Goal: Find specific page/section: Find specific page/section

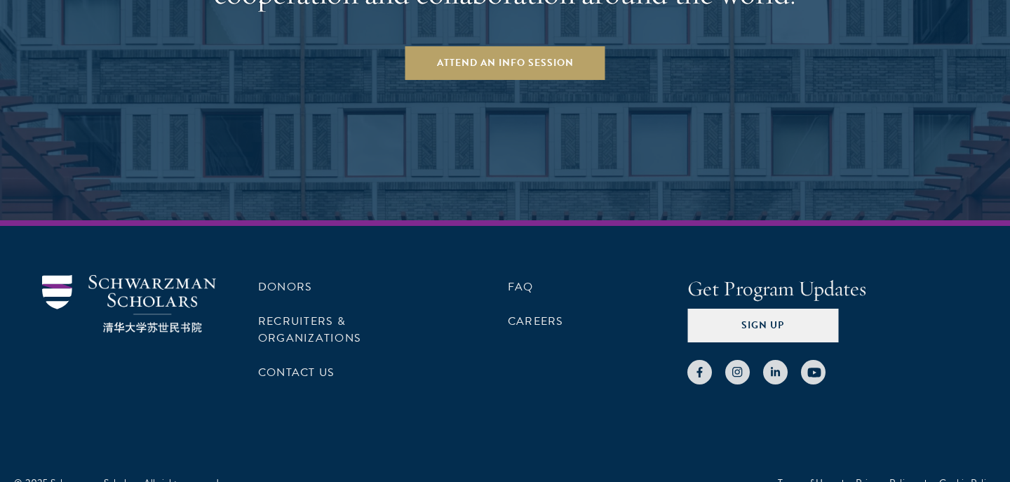
scroll to position [2858, 0]
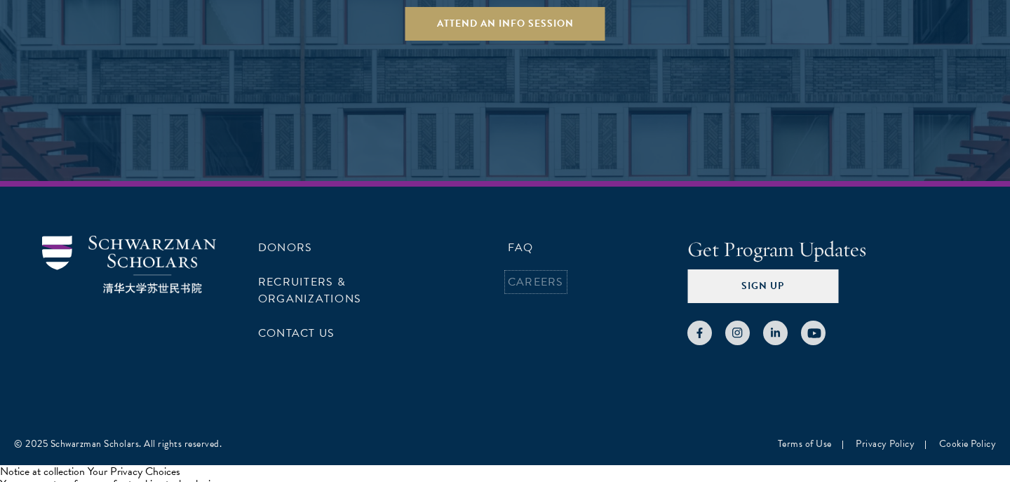
click at [536, 274] on link "Careers" at bounding box center [536, 282] width 56 height 17
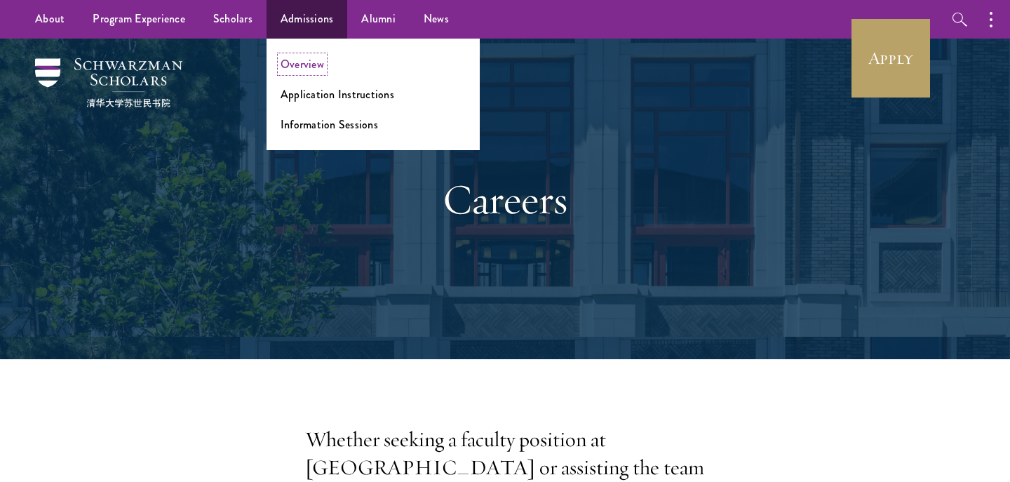
click at [303, 69] on link "Overview" at bounding box center [302, 64] width 43 height 16
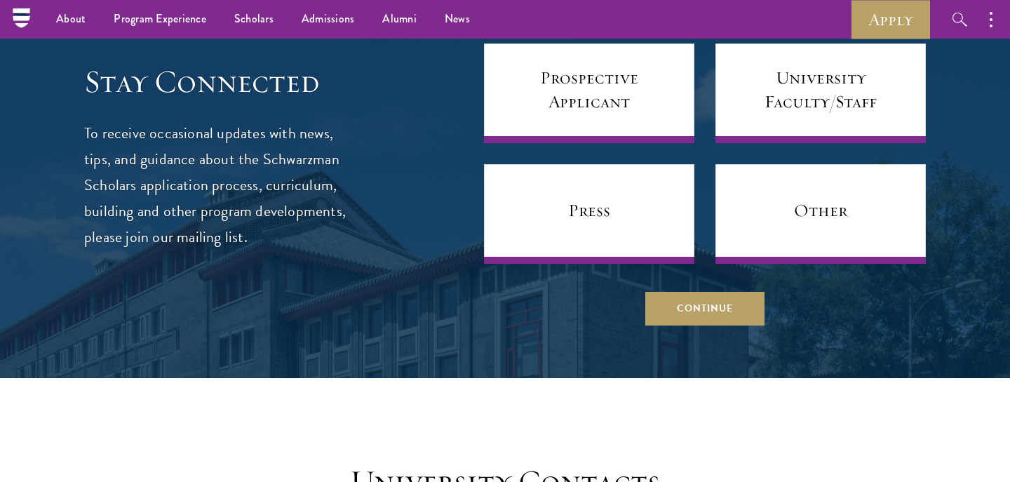
scroll to position [5781, 0]
